Goal: Task Accomplishment & Management: Manage account settings

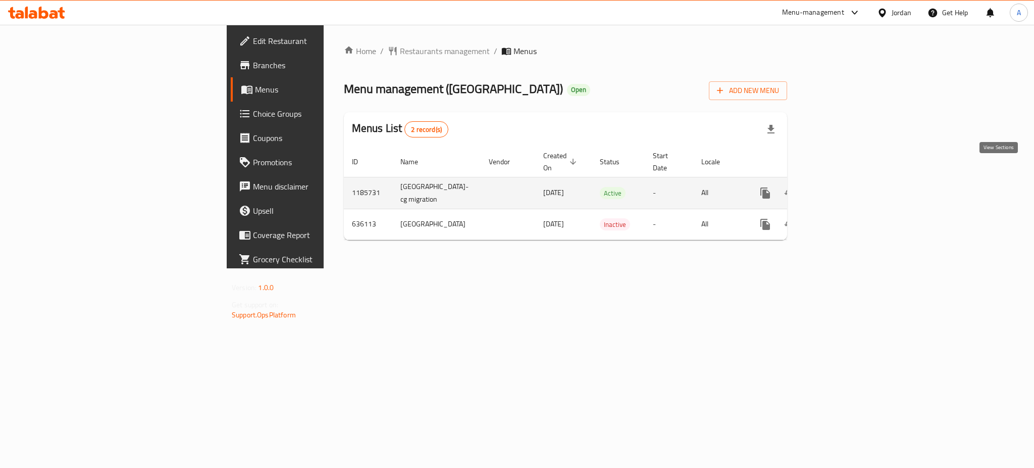
click at [850, 181] on link "enhanced table" at bounding box center [838, 193] width 24 height 24
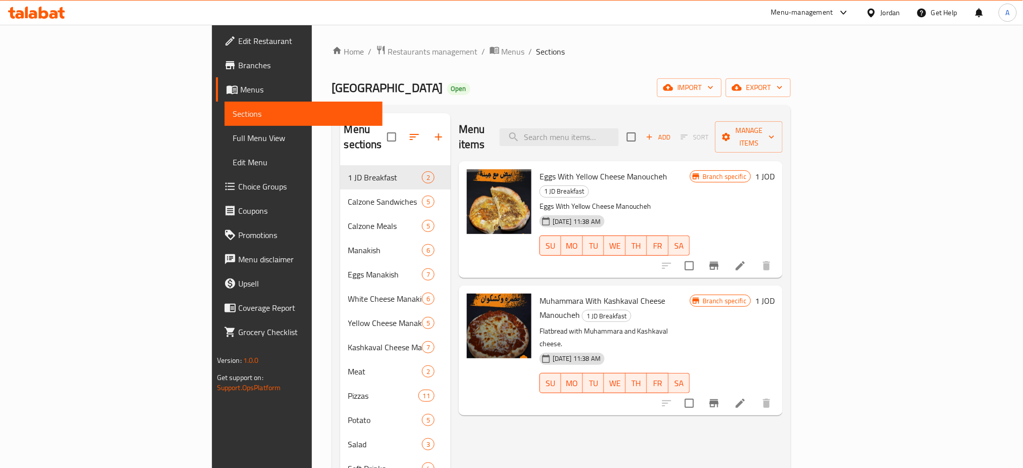
click at [540, 169] on span "Eggs With Yellow Cheese Manoucheh" at bounding box center [604, 176] width 128 height 15
copy h6 "Eggs With Yellow Cheese Manoucheh"
click at [569, 293] on span "Muhammara With Kashkaval Cheese Manoucheh" at bounding box center [603, 307] width 126 height 29
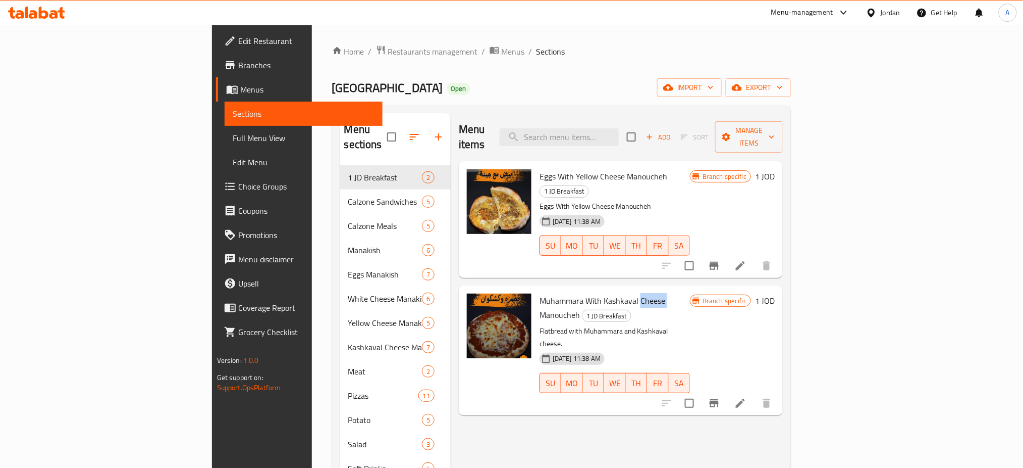
click at [569, 293] on span "Muhammara With Kashkaval Cheese Manoucheh" at bounding box center [603, 307] width 126 height 29
copy h6 "Muhammara With Kashkaval Cheese Manoucheh"
click at [388, 50] on span "Restaurants management" at bounding box center [433, 51] width 90 height 12
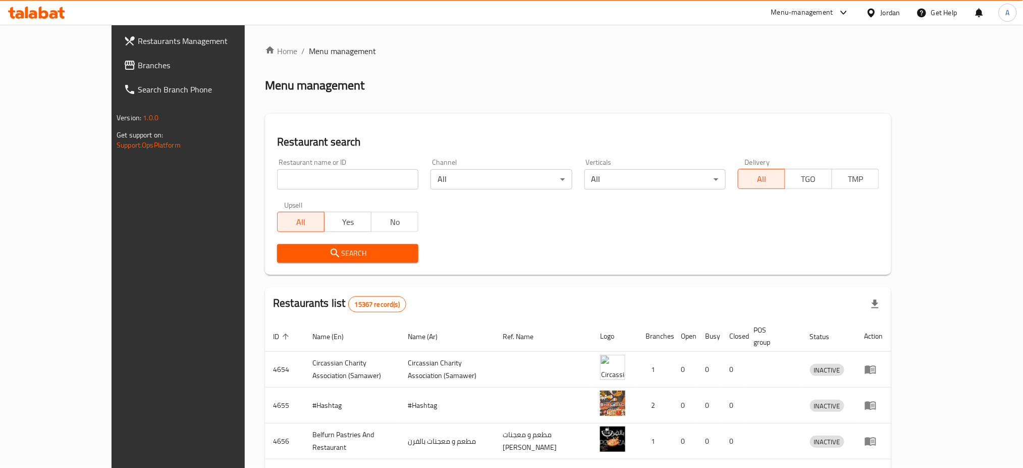
click at [272, 165] on div "Home / Menu management Menu management Restaurant search Restaurant name or ID …" at bounding box center [578, 394] width 627 height 699
click at [277, 169] on input "search" at bounding box center [347, 179] width 141 height 20
type input "low carb"
click button "Search" at bounding box center [347, 253] width 141 height 19
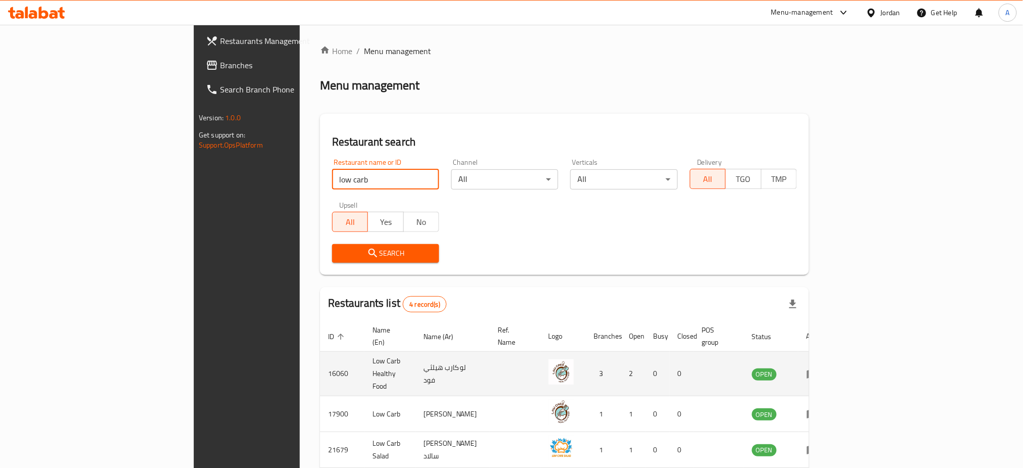
click at [320, 351] on td "16060" at bounding box center [342, 373] width 44 height 44
copy td "16060"
click at [819, 368] on icon "enhanced table" at bounding box center [813, 374] width 12 height 12
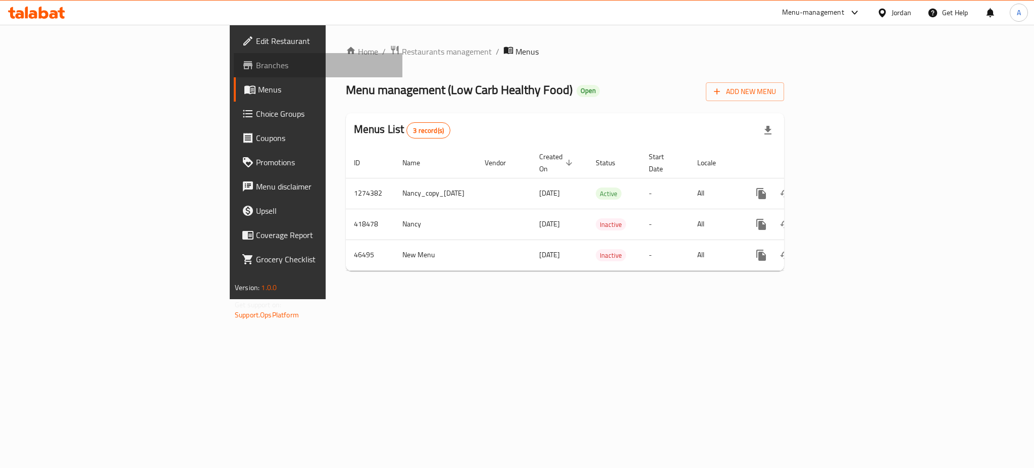
click at [256, 62] on span "Branches" at bounding box center [325, 65] width 138 height 12
